Goal: Find specific page/section: Find specific page/section

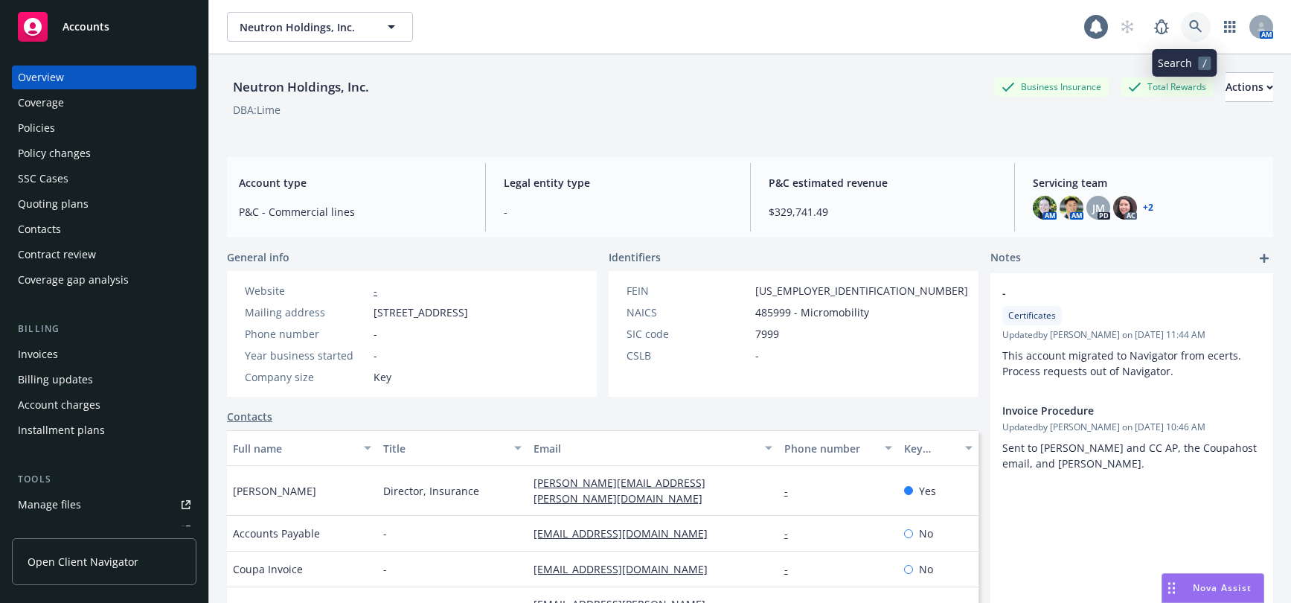
click at [1189, 25] on icon at bounding box center [1195, 26] width 13 height 13
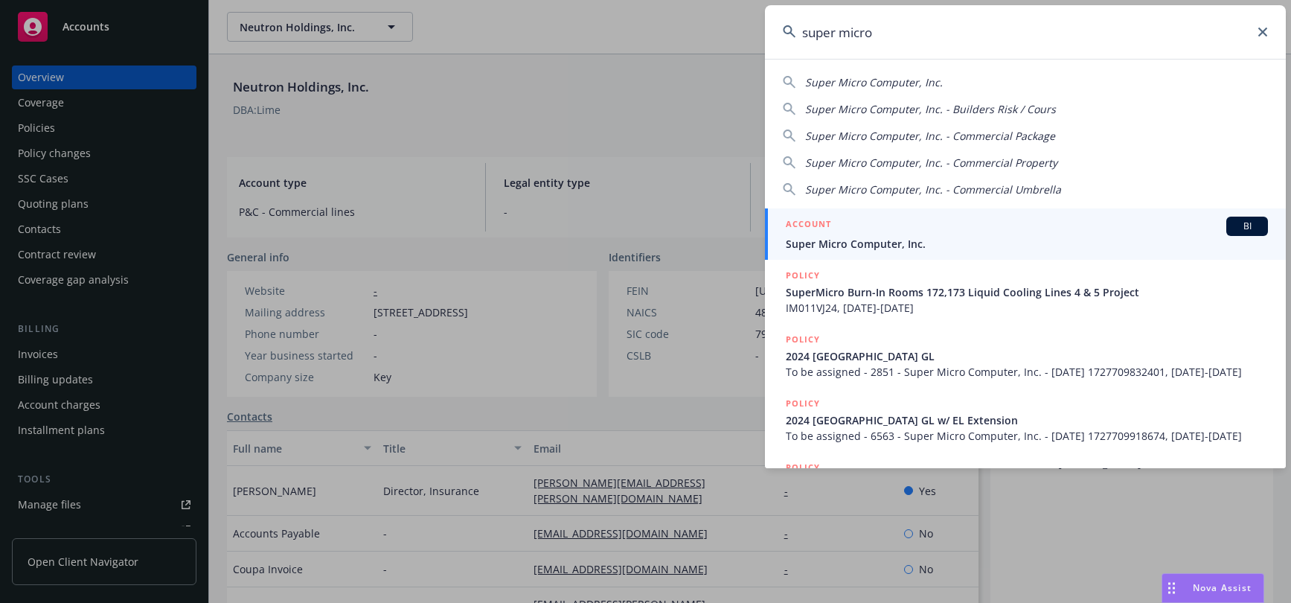
type input "super micro"
click at [855, 245] on span "Super Micro Computer, Inc." at bounding box center [1027, 244] width 482 height 16
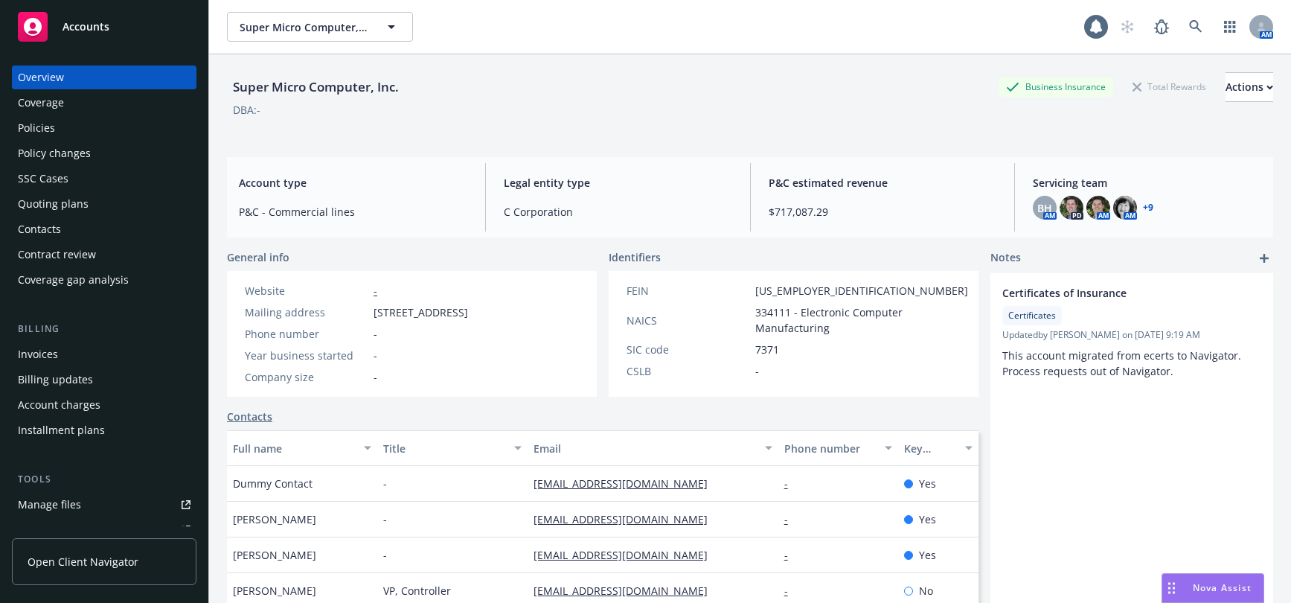
click at [42, 126] on div "Policies" at bounding box center [36, 128] width 37 height 24
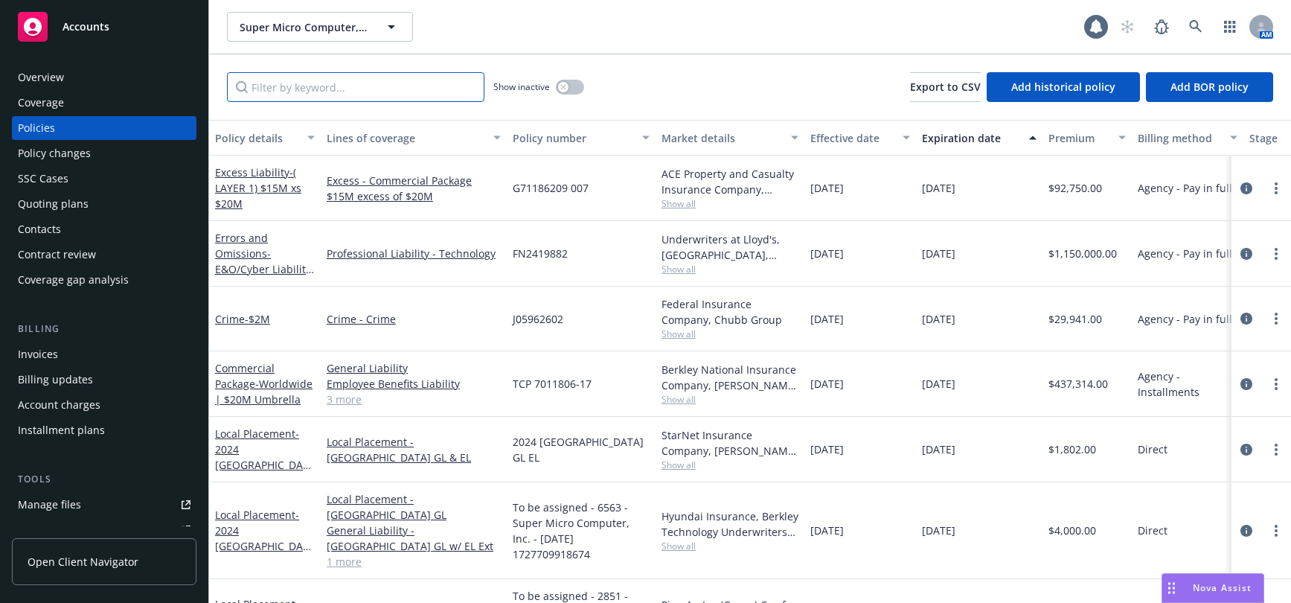
click at [408, 93] on input "Filter by keyword..." at bounding box center [355, 87] width 257 height 30
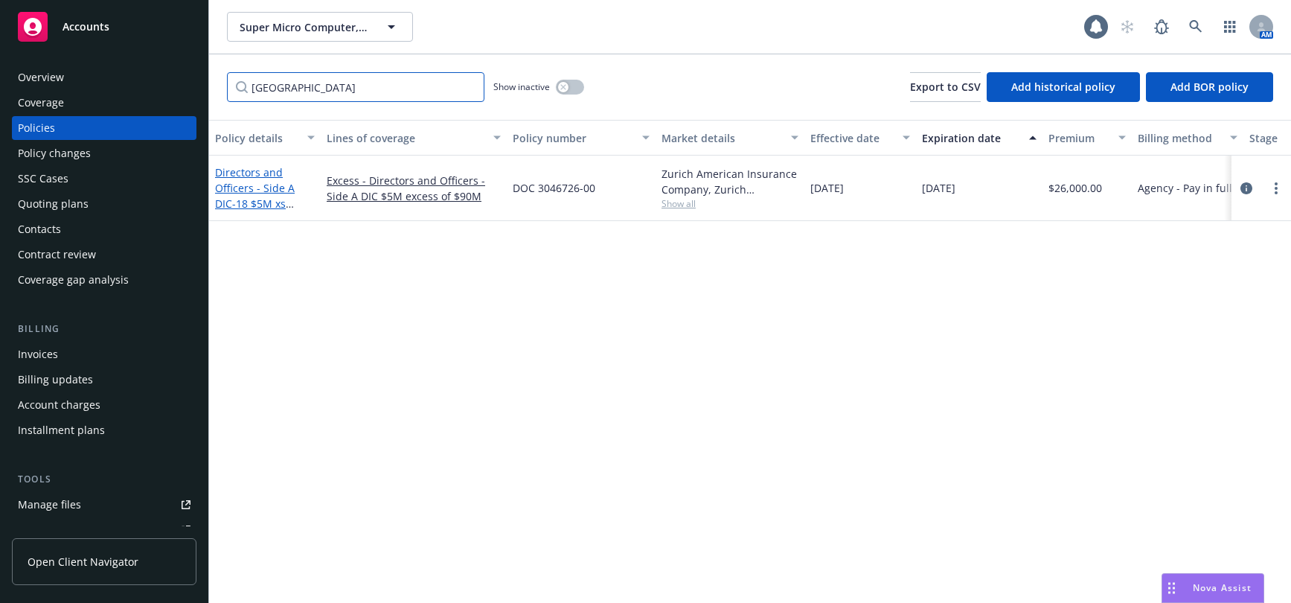
type input "[GEOGRAPHIC_DATA]"
click at [277, 197] on span "- 18 $5M xs $90M Excess Side A DIC" at bounding box center [263, 218] width 97 height 45
